Goal: Task Accomplishment & Management: Complete application form

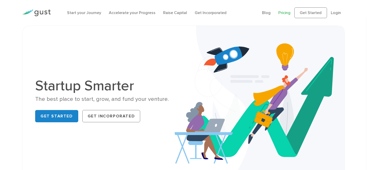
click at [285, 11] on link "Pricing" at bounding box center [285, 12] width 12 height 5
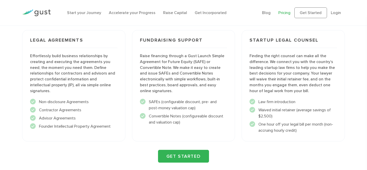
scroll to position [538, 0]
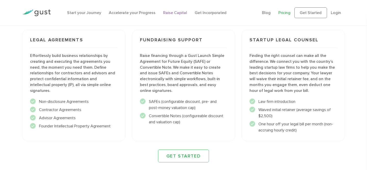
click at [169, 14] on link "Raise Capital" at bounding box center [175, 12] width 24 height 5
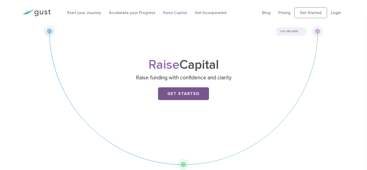
click at [204, 96] on link "Get Started" at bounding box center [183, 93] width 51 height 13
